Goal: Task Accomplishment & Management: Use online tool/utility

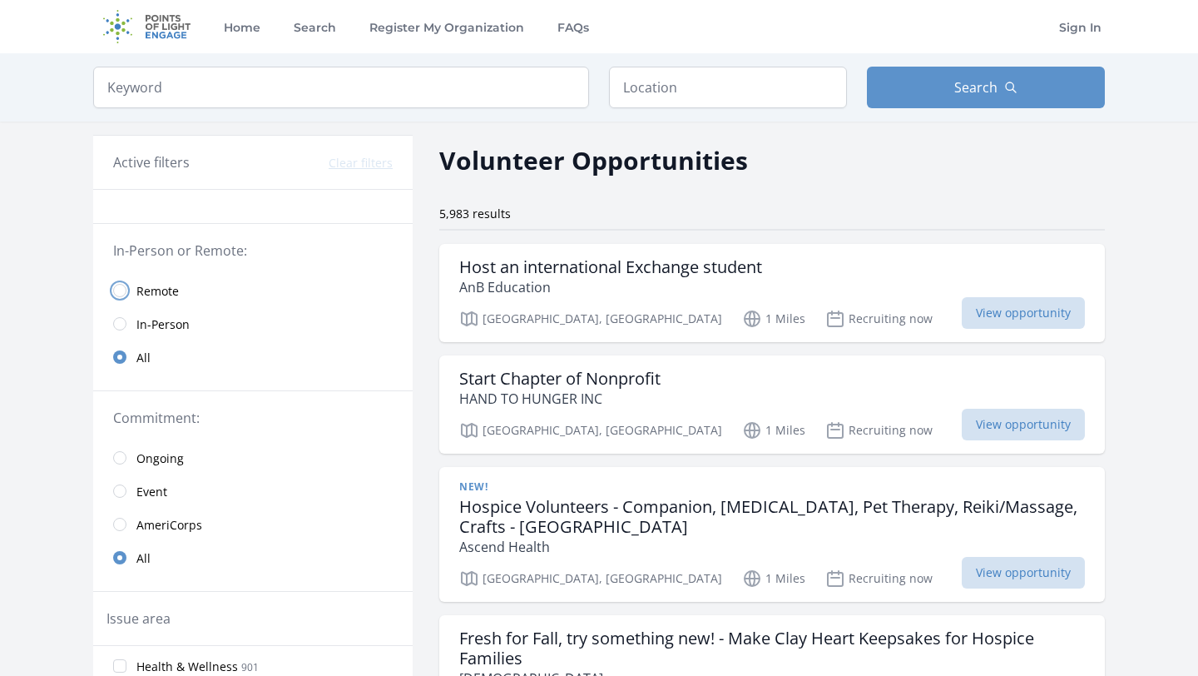
click at [120, 288] on input "radio" at bounding box center [119, 290] width 13 height 13
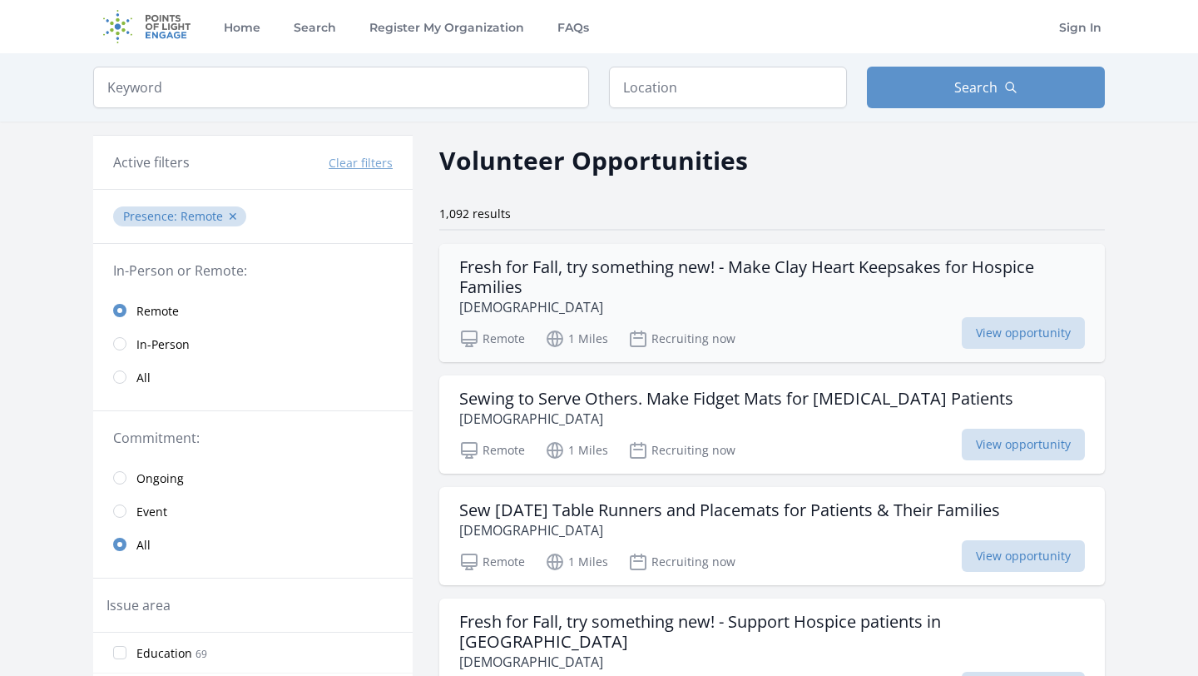
click at [904, 329] on div "Remote 1 Miles Recruiting now View opportunity" at bounding box center [772, 336] width 626 height 25
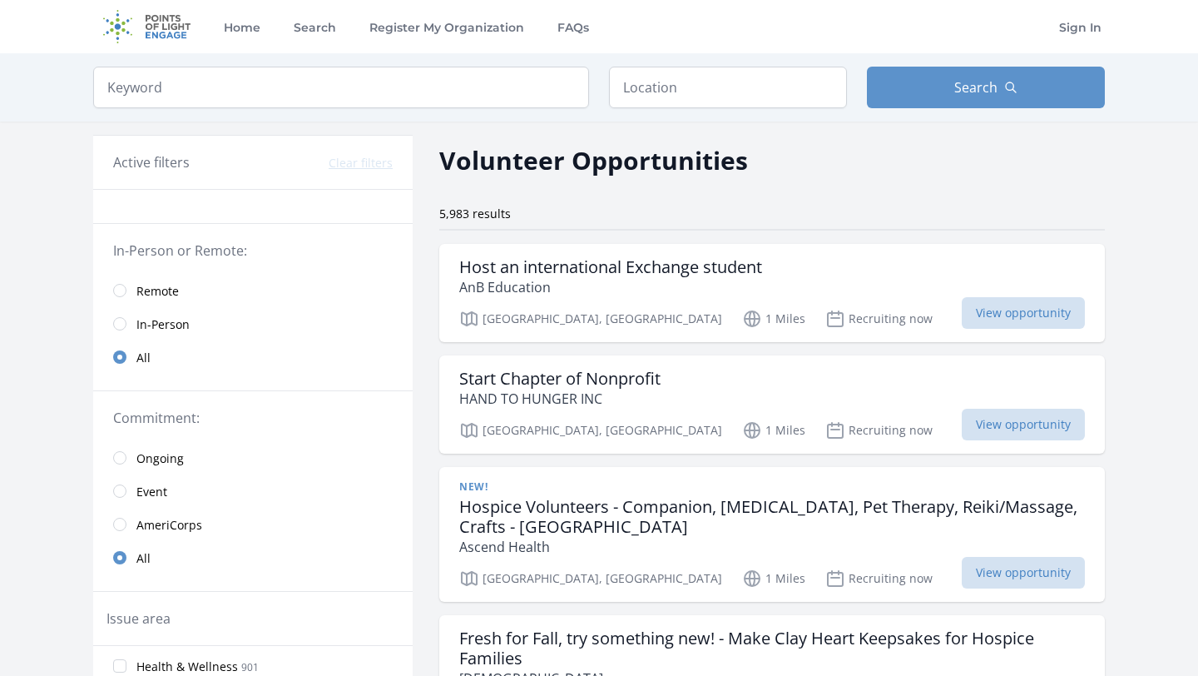
drag, startPoint x: 992, startPoint y: 333, endPoint x: 14, endPoint y: 0, distance: 1032.8
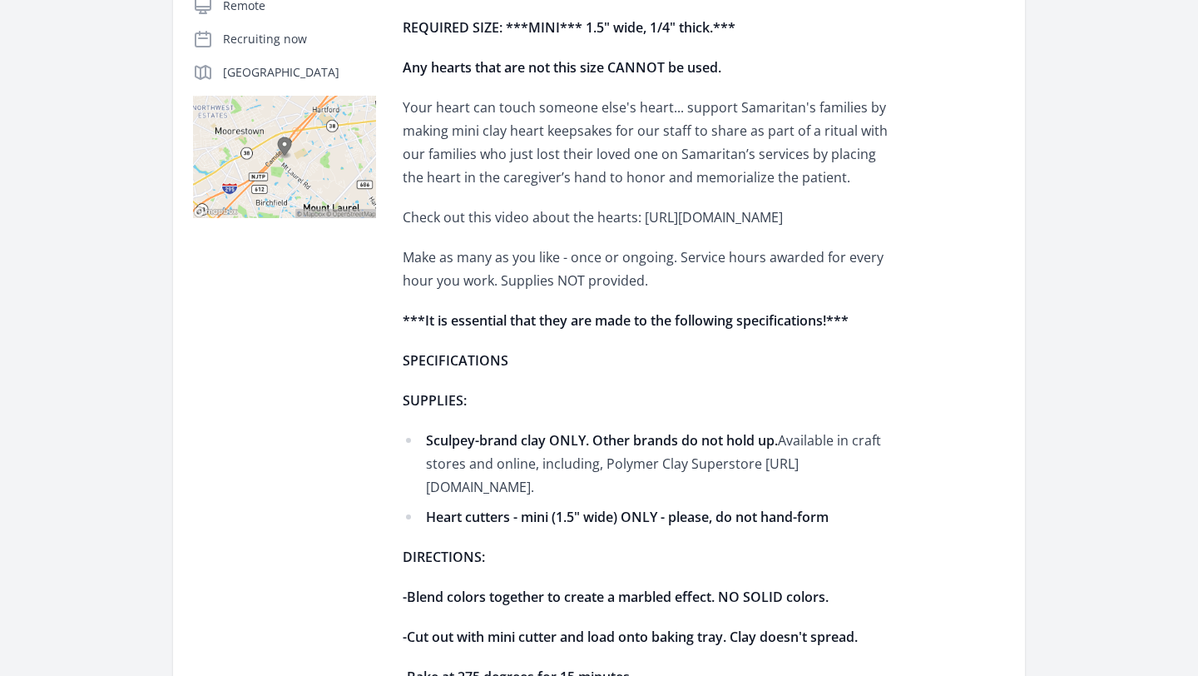
scroll to position [441, 0]
